Goal: Information Seeking & Learning: Learn about a topic

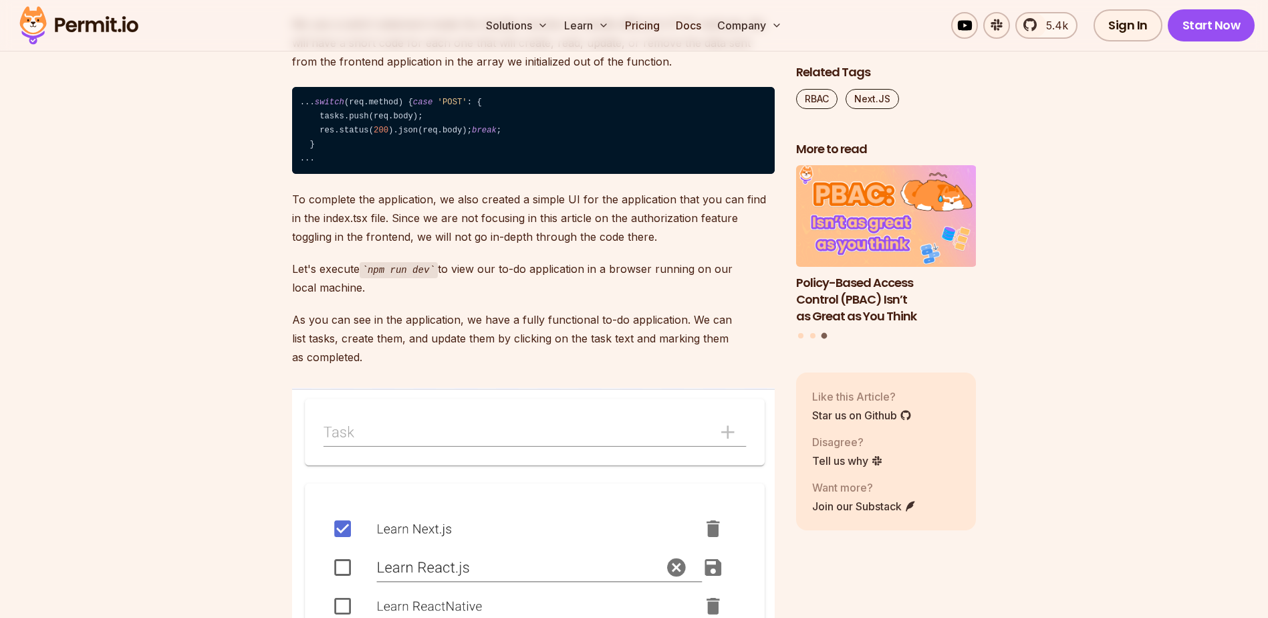
scroll to position [2807, 0]
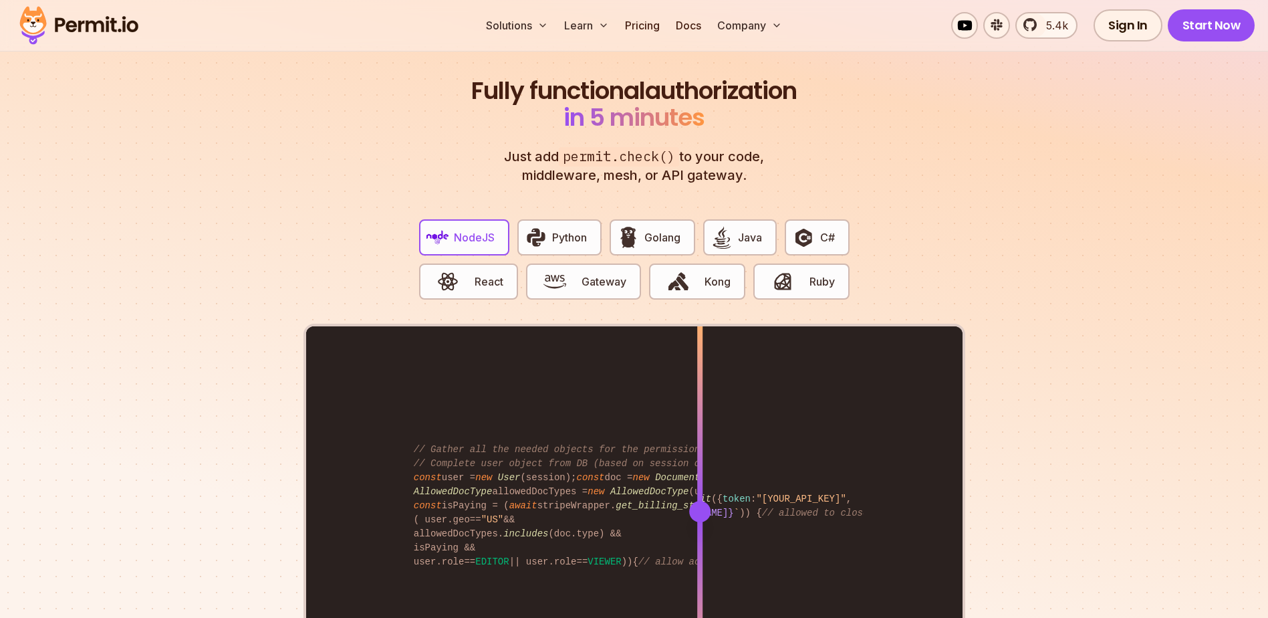
scroll to position [2473, 0]
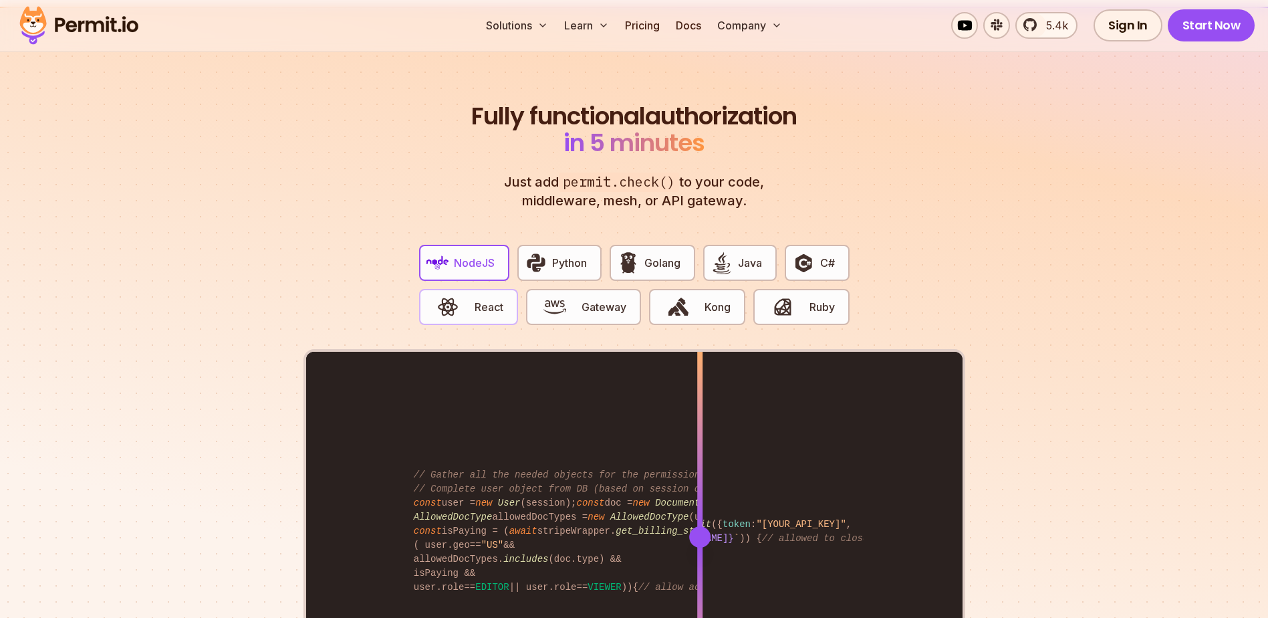
click at [502, 299] on span "React" at bounding box center [489, 307] width 29 height 16
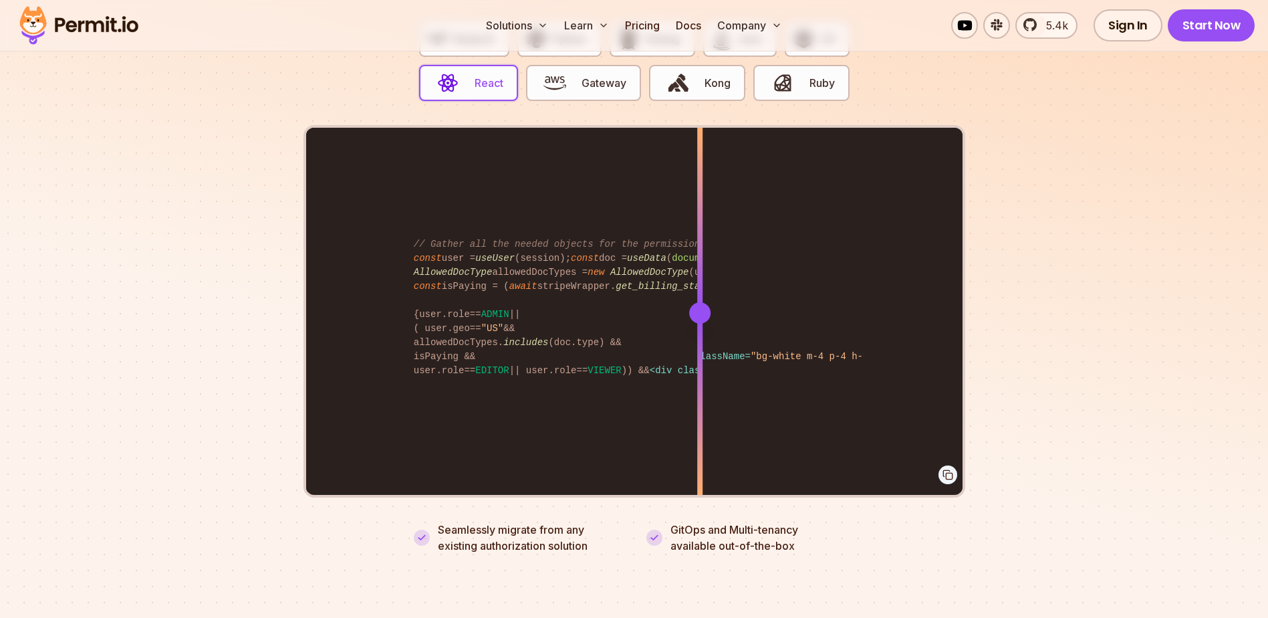
scroll to position [2740, 0]
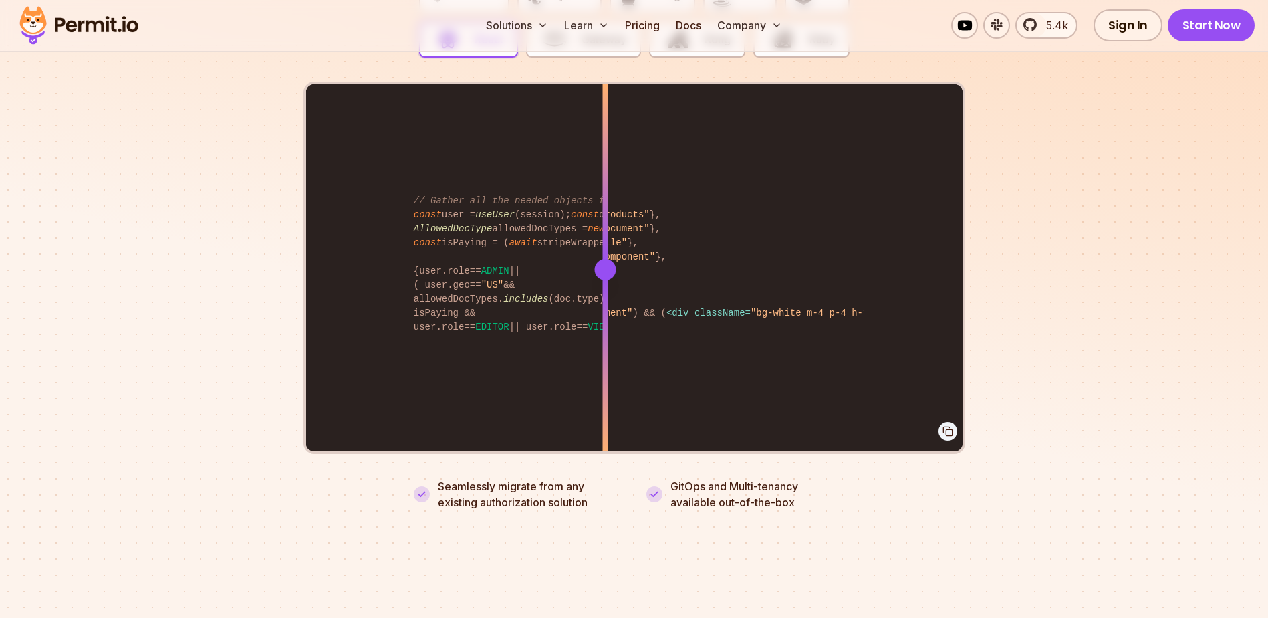
drag, startPoint x: 697, startPoint y: 248, endPoint x: 605, endPoint y: 249, distance: 92.2
click at [605, 259] on div at bounding box center [604, 269] width 21 height 21
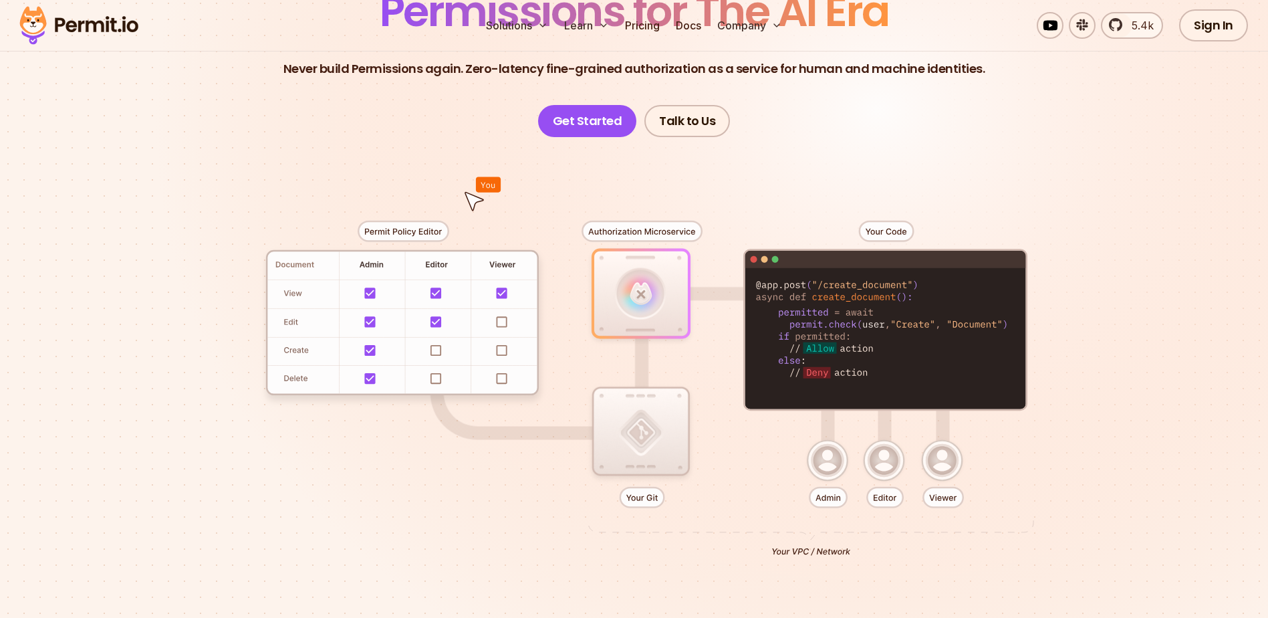
scroll to position [0, 0]
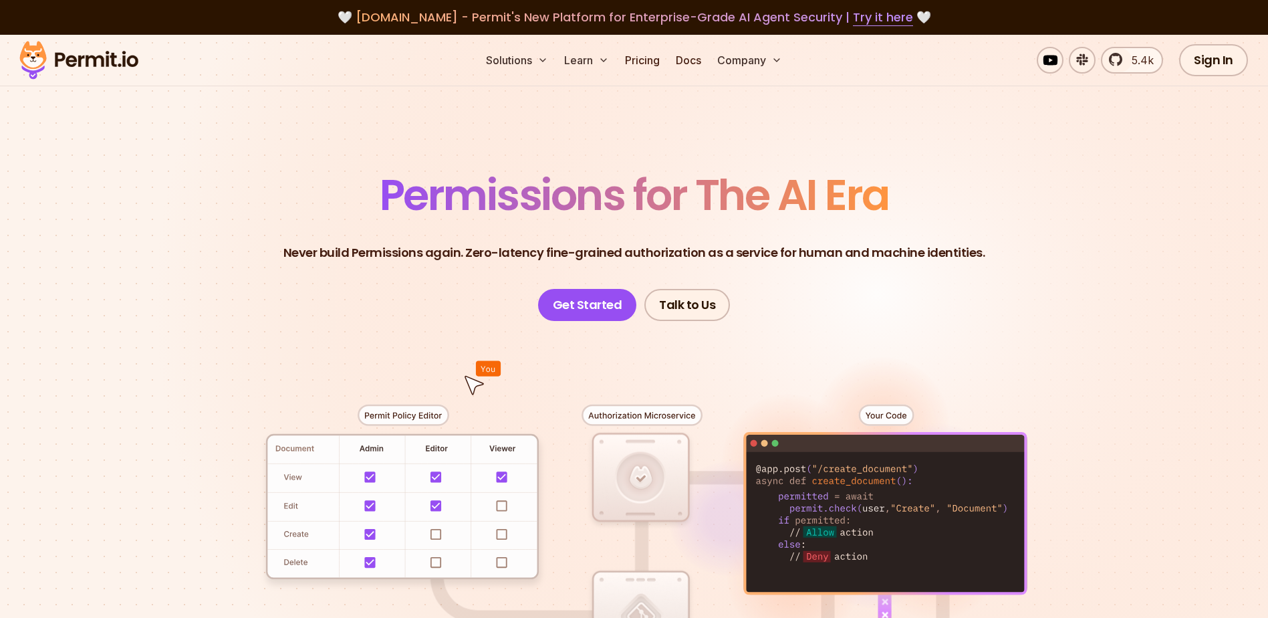
click at [81, 54] on img at bounding box center [78, 59] width 131 height 45
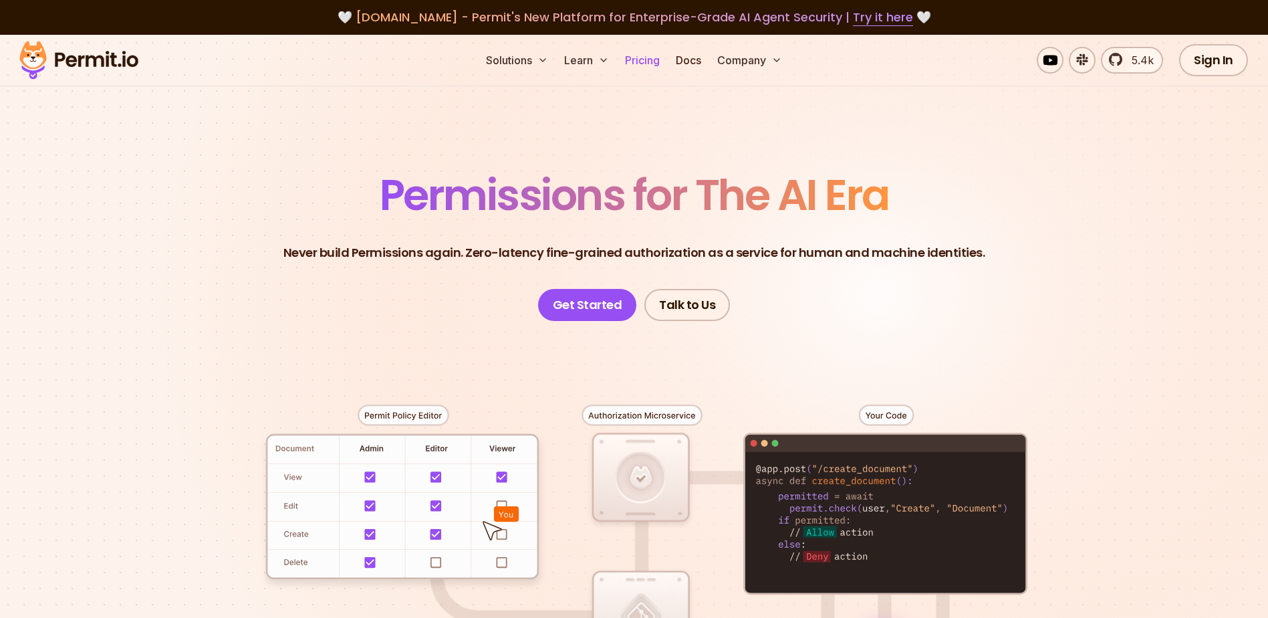
click at [646, 52] on link "Pricing" at bounding box center [642, 60] width 45 height 27
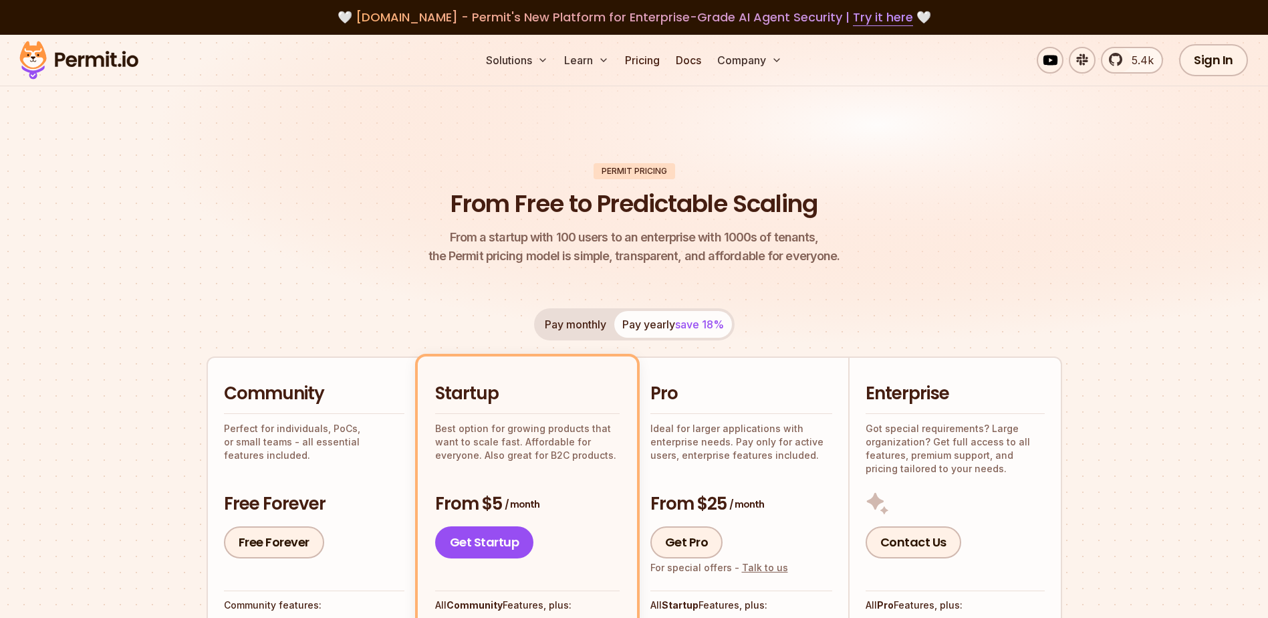
click at [888, 262] on header "Permit Pricing From Free to Predictable Scaling From a startup with 100 users t…" at bounding box center [634, 214] width 855 height 103
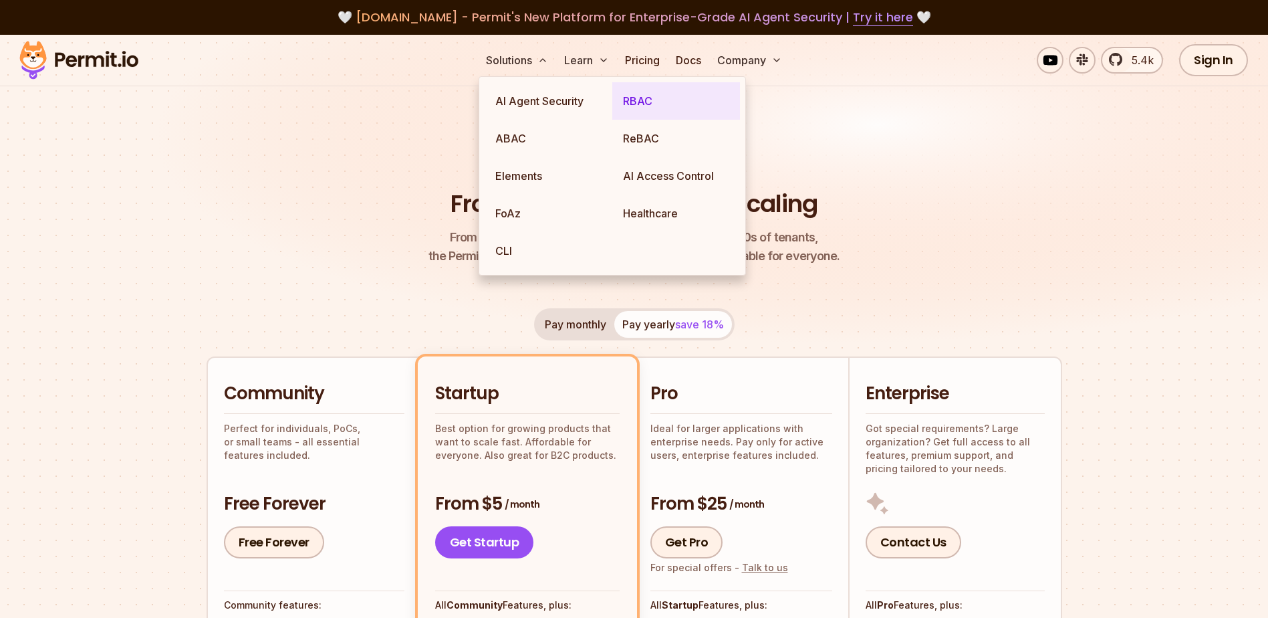
click at [636, 104] on link "RBAC" at bounding box center [676, 100] width 128 height 37
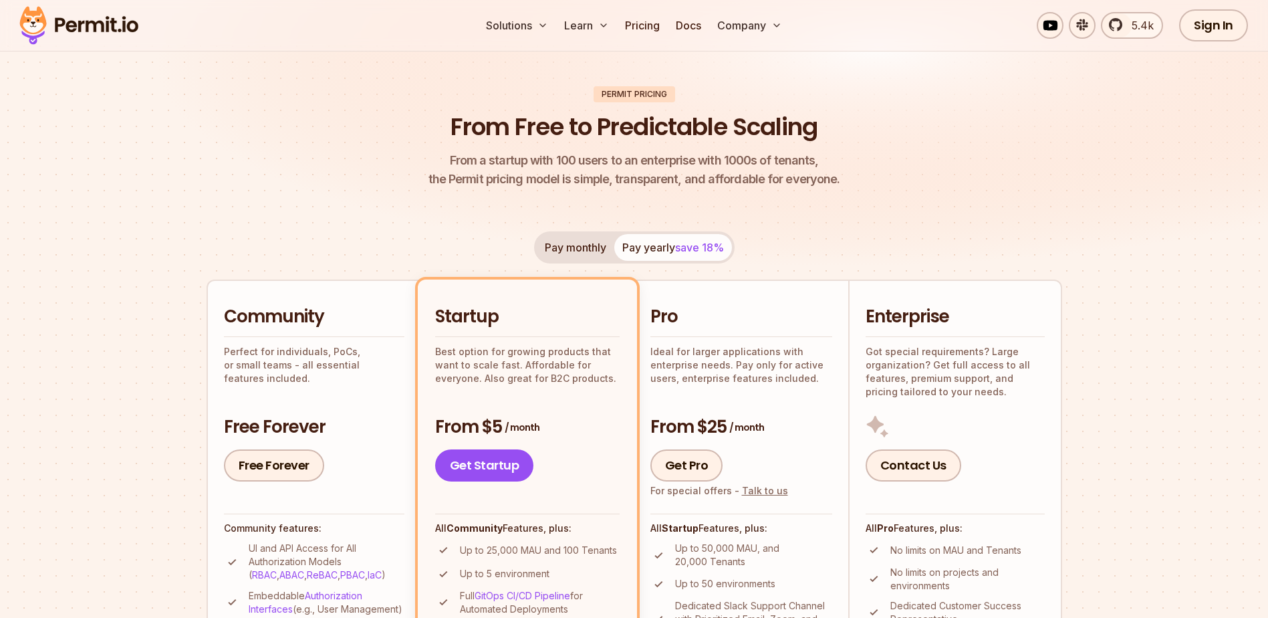
scroll to position [267, 0]
